Goal: Communication & Community: Share content

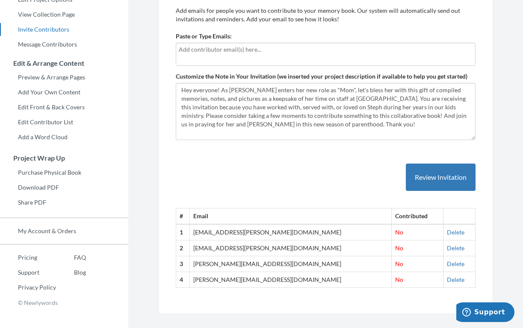
scroll to position [112, 0]
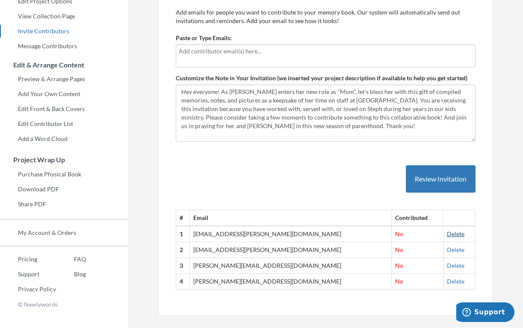
click at [447, 233] on link "Delete" at bounding box center [456, 234] width 18 height 7
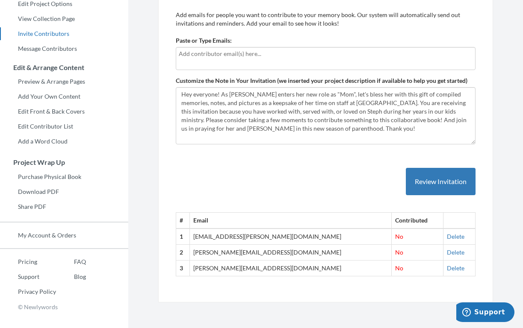
scroll to position [109, 0]
click at [447, 237] on link "Delete" at bounding box center [456, 237] width 18 height 7
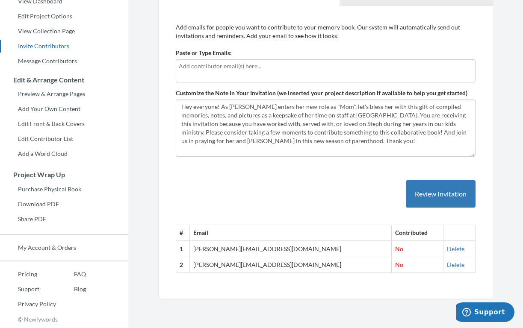
scroll to position [96, 0]
click at [447, 248] on link "Delete" at bounding box center [456, 249] width 18 height 7
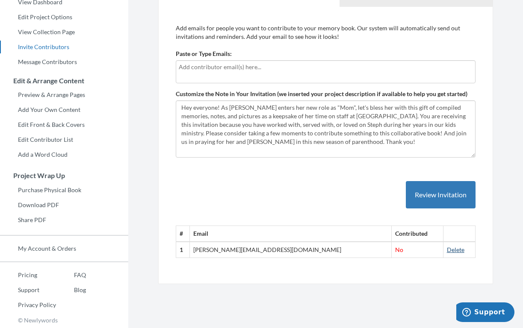
click at [447, 251] on link "Delete" at bounding box center [456, 249] width 18 height 7
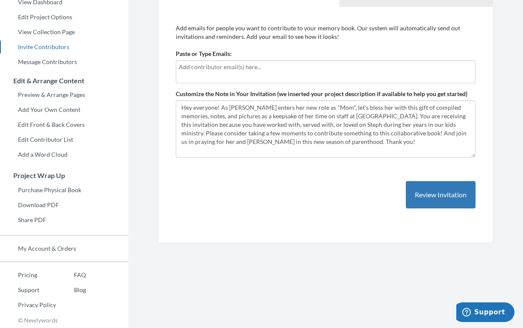
click at [262, 66] on input "text" at bounding box center [326, 66] width 294 height 9
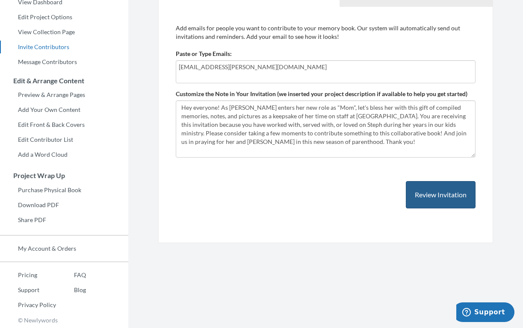
type input "[EMAIL_ADDRESS][PERSON_NAME][DOMAIN_NAME]"
click at [436, 193] on button "Review Invitation" at bounding box center [441, 195] width 70 height 28
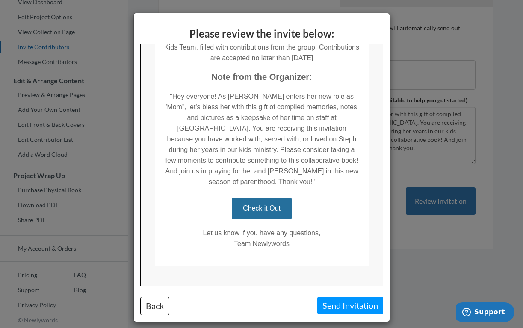
scroll to position [158, 0]
click at [343, 309] on button "Send Invitation" at bounding box center [350, 306] width 66 height 18
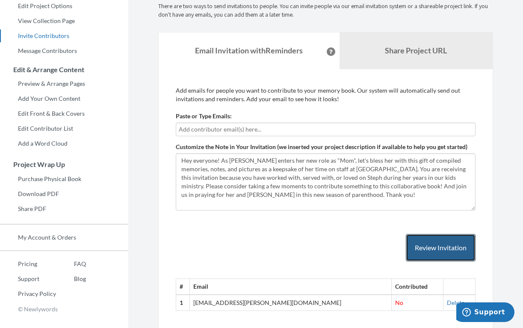
scroll to position [112, 0]
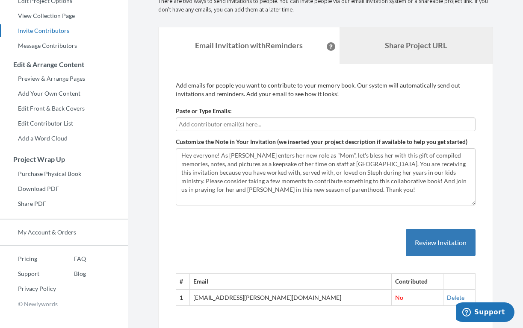
click at [407, 54] on link "Share Project URL" at bounding box center [417, 45] width 154 height 37
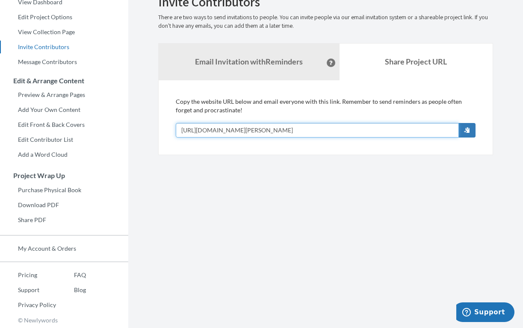
click at [343, 131] on input "[URL][DOMAIN_NAME][PERSON_NAME]" at bounding box center [317, 130] width 283 height 15
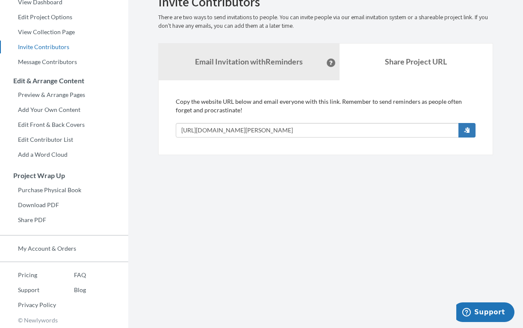
click at [338, 172] on section "Emails have been sent! Invite Contributors There are two ways to send invitatio…" at bounding box center [325, 116] width 395 height 425
click at [279, 68] on link "Email Invitation with Reminders" at bounding box center [249, 62] width 181 height 37
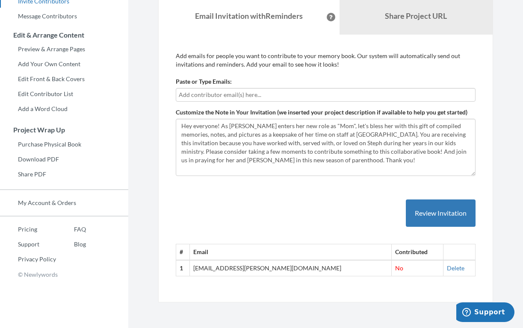
scroll to position [141, 0]
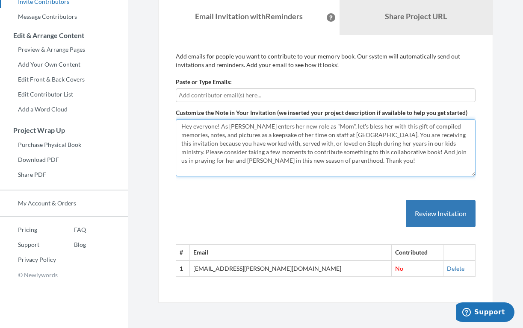
drag, startPoint x: 242, startPoint y: 154, endPoint x: 269, endPoint y: 153, distance: 27.8
click at [269, 153] on textarea "Hey everyone! As Steph enters her new role as "Mom", let's bless her with this …" at bounding box center [326, 147] width 300 height 57
type textarea "Hey everyone! As [PERSON_NAME] enters her new role as "Mom", let's bless her wi…"
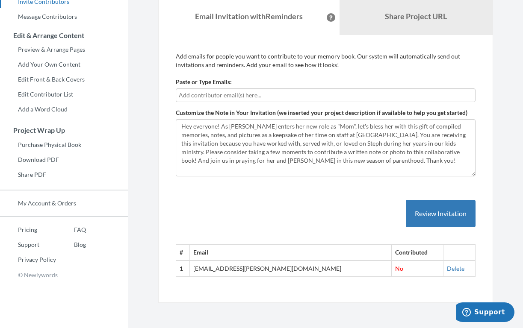
click at [300, 210] on div "# Email Contributed 1 charity.wilson@hillsideonline.com No Delete" at bounding box center [326, 230] width 300 height 95
click at [447, 268] on link "Delete" at bounding box center [456, 268] width 18 height 7
click at [327, 196] on div "# Email Contributed 1 charity.wilson@hillsideonline.com No Delete" at bounding box center [326, 230] width 300 height 95
click at [370, 209] on div "# Email Contributed 1 charity.wilson@hillsideonline.com No Delete" at bounding box center [326, 230] width 300 height 95
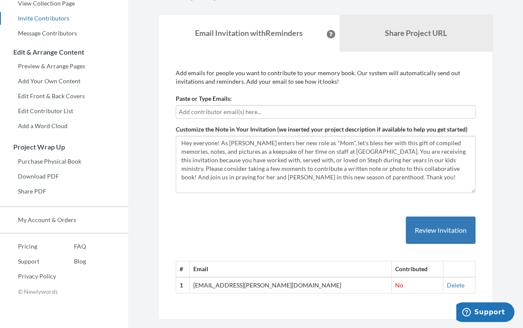
scroll to position [122, 0]
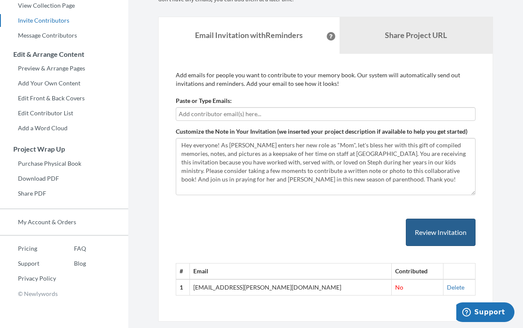
click at [417, 234] on button "Review Invitation" at bounding box center [441, 233] width 70 height 28
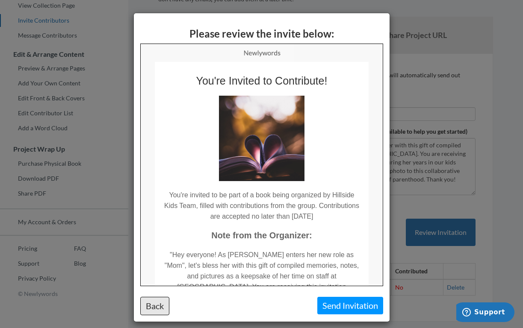
scroll to position [0, 0]
click at [150, 308] on button "Back" at bounding box center [154, 306] width 29 height 18
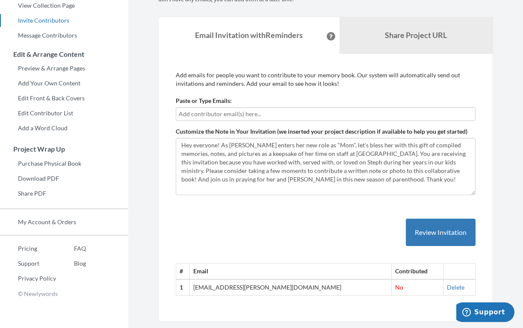
click at [288, 241] on div "# Email Contributed 1 charity.wilson@hillsideonline.com No Delete" at bounding box center [326, 249] width 300 height 95
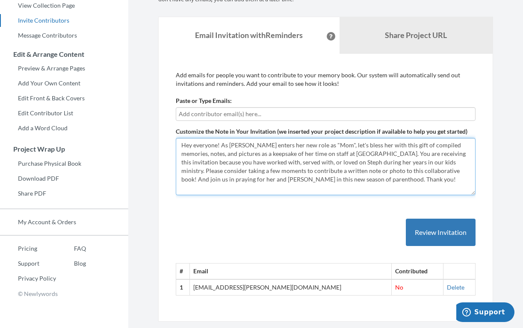
drag, startPoint x: 324, startPoint y: 183, endPoint x: 177, endPoint y: 147, distance: 150.6
click at [177, 147] on textarea "Hey everyone! As Steph enters her new role as "Mom", let's bless her with this …" at bounding box center [326, 166] width 300 height 57
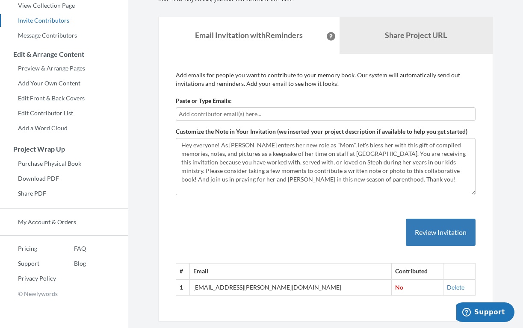
click at [282, 246] on div "# Email Contributed 1 charity.wilson@hillsideonline.com No Delete" at bounding box center [326, 249] width 300 height 95
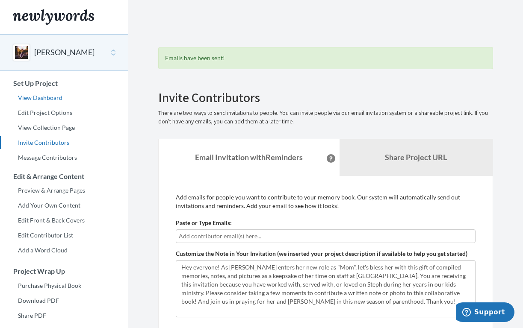
click at [53, 101] on link "View Dashboard" at bounding box center [64, 98] width 128 height 13
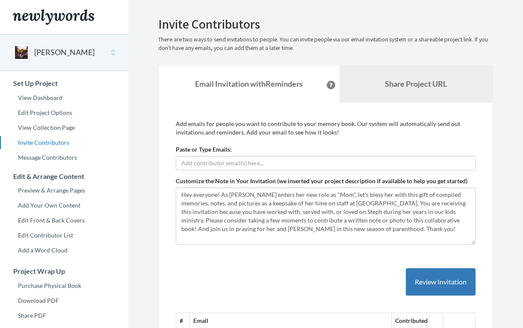
click at [376, 87] on link "Share Project URL" at bounding box center [417, 84] width 154 height 37
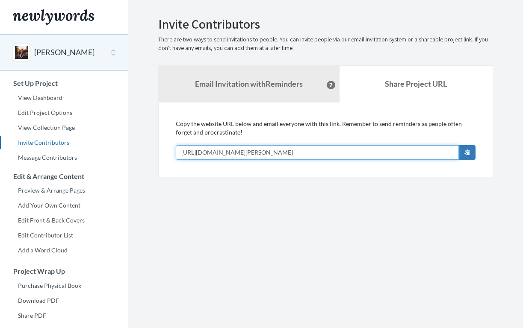
click at [334, 157] on input "[URL][DOMAIN_NAME][PERSON_NAME]" at bounding box center [317, 152] width 283 height 15
